Goal: Information Seeking & Learning: Learn about a topic

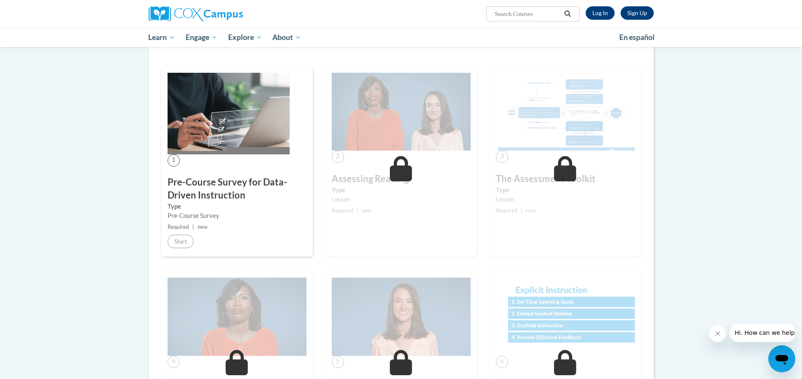
click at [62, 142] on body "Sign Up Log In Search Search... Toggle navigation My Learning My Learning My Co…" at bounding box center [401, 372] width 802 height 998
click at [62, 141] on body "Sign Up Log In Search Search... Toggle navigation My Learning My Learning My Co…" at bounding box center [401, 372] width 802 height 998
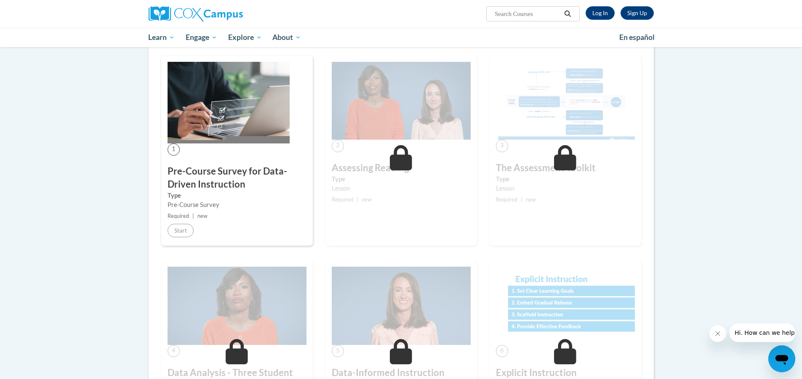
scroll to position [126, 0]
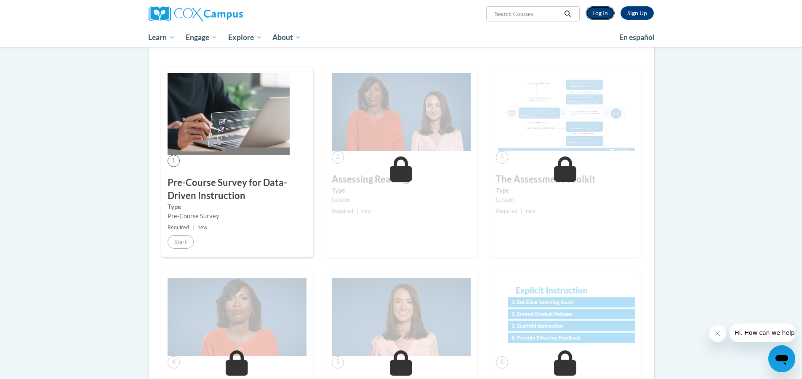
click at [591, 16] on link "Log In" at bounding box center [600, 12] width 29 height 13
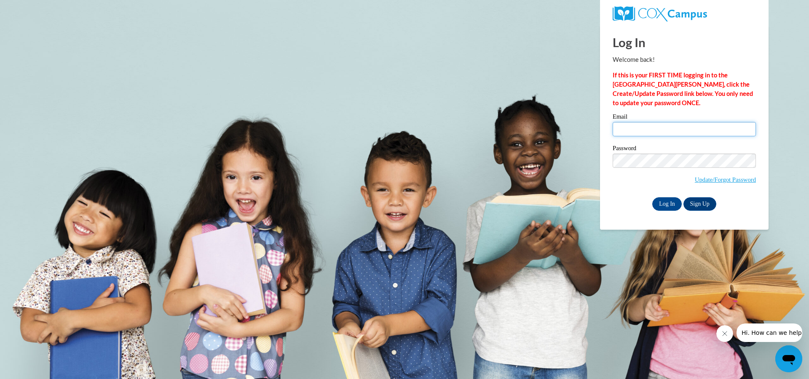
click at [678, 122] on input "Email" at bounding box center [683, 129] width 143 height 14
type input "rtwooten@valdosta.edu"
click at [652, 198] on input "Log In" at bounding box center [666, 204] width 29 height 13
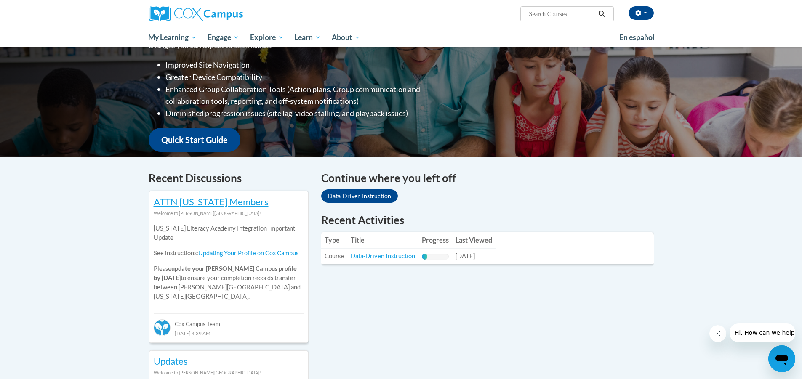
scroll to position [168, 0]
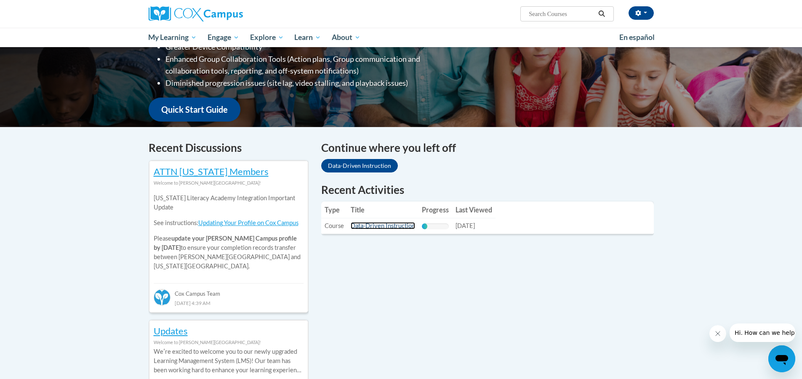
click at [394, 225] on link "Data-Driven Instruction" at bounding box center [383, 225] width 64 height 7
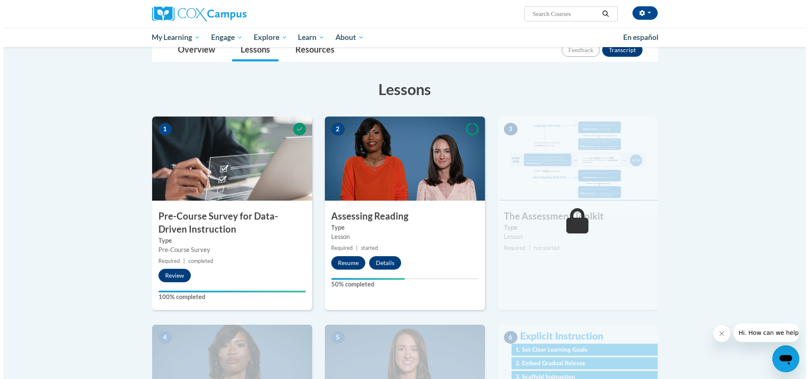
scroll to position [126, 0]
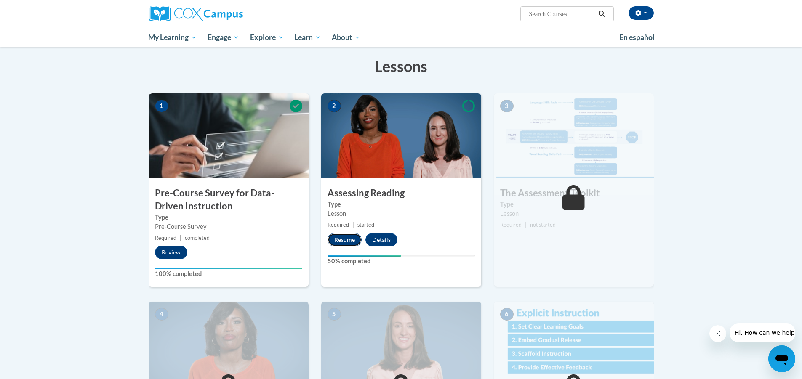
click at [353, 238] on button "Resume" at bounding box center [345, 239] width 34 height 13
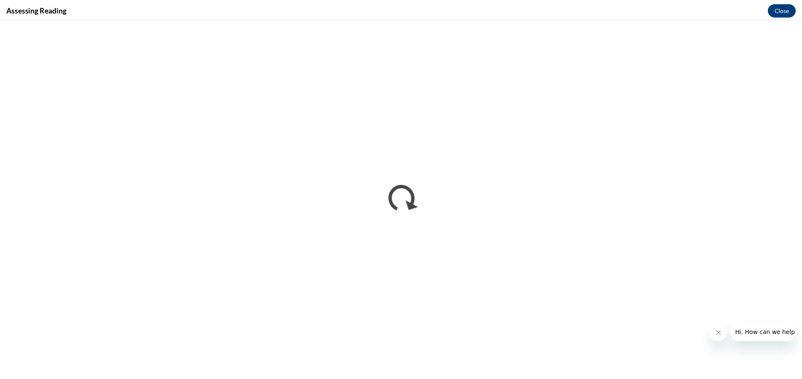
scroll to position [0, 0]
click at [720, 327] on button "Close message from company" at bounding box center [723, 334] width 17 height 17
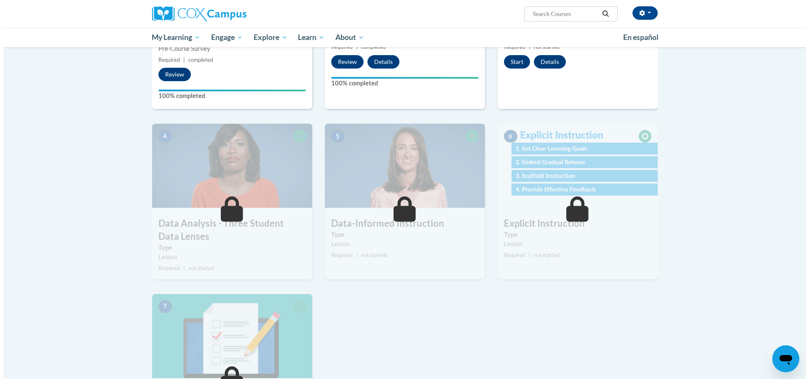
scroll to position [211, 0]
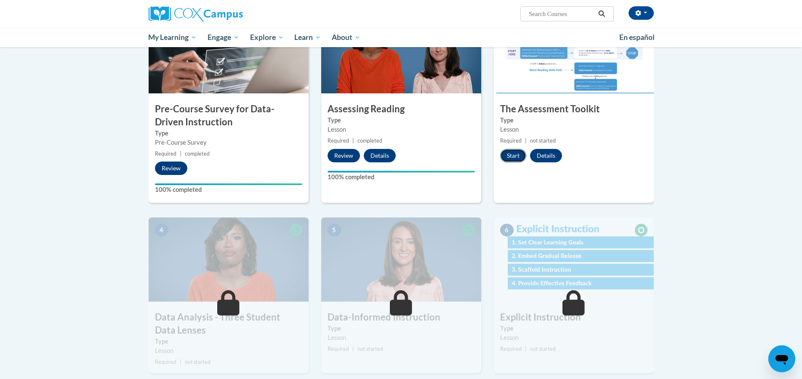
click at [518, 159] on button "Start" at bounding box center [513, 155] width 26 height 13
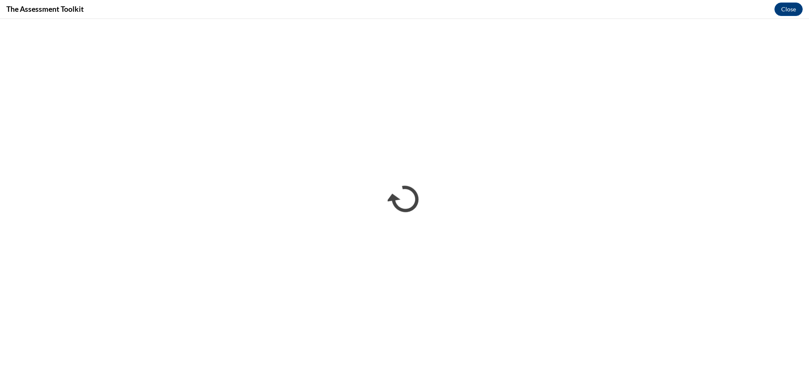
scroll to position [0, 0]
